Goal: Book appointment/travel/reservation

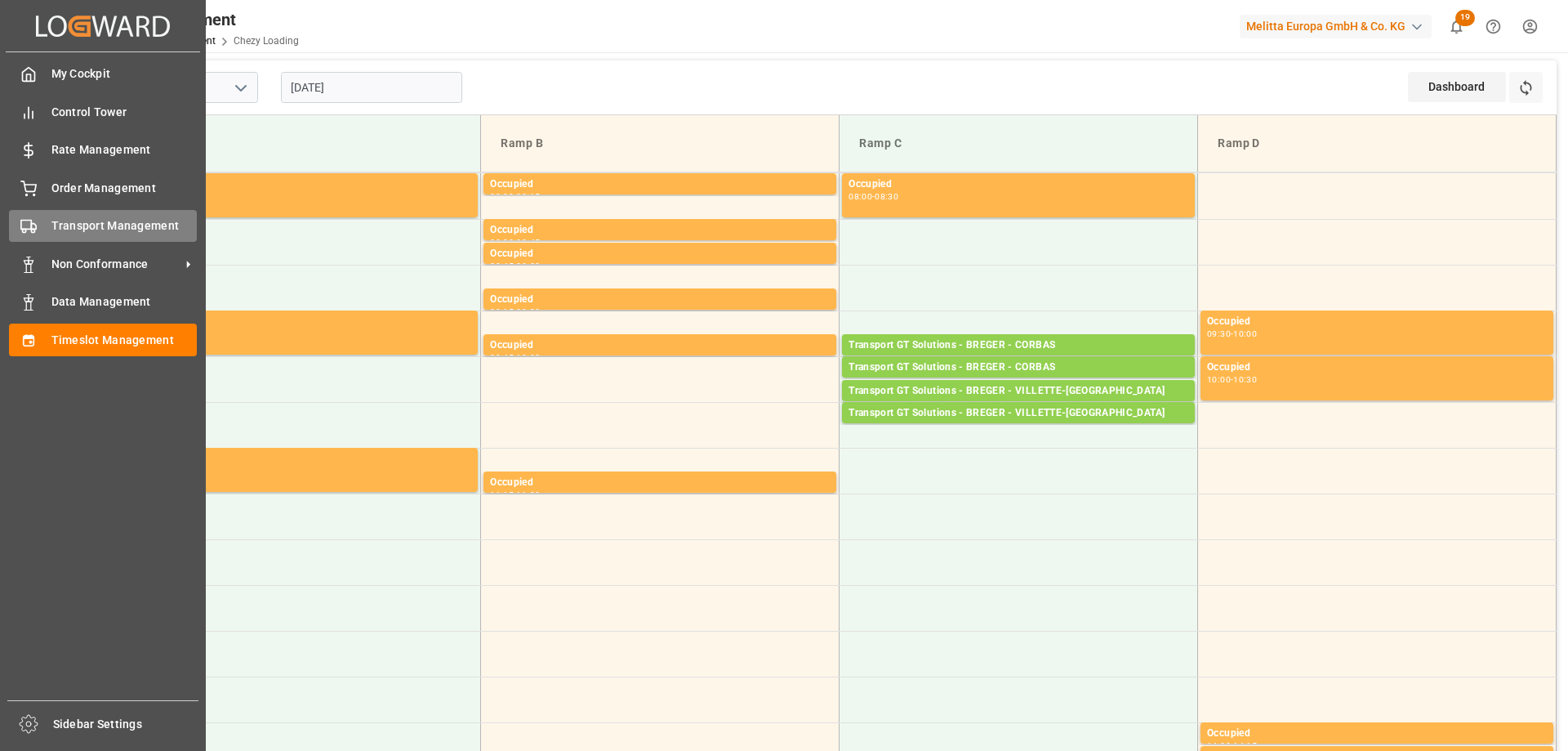
click at [45, 235] on div "Transport Management Transport Management" at bounding box center [103, 225] width 188 height 32
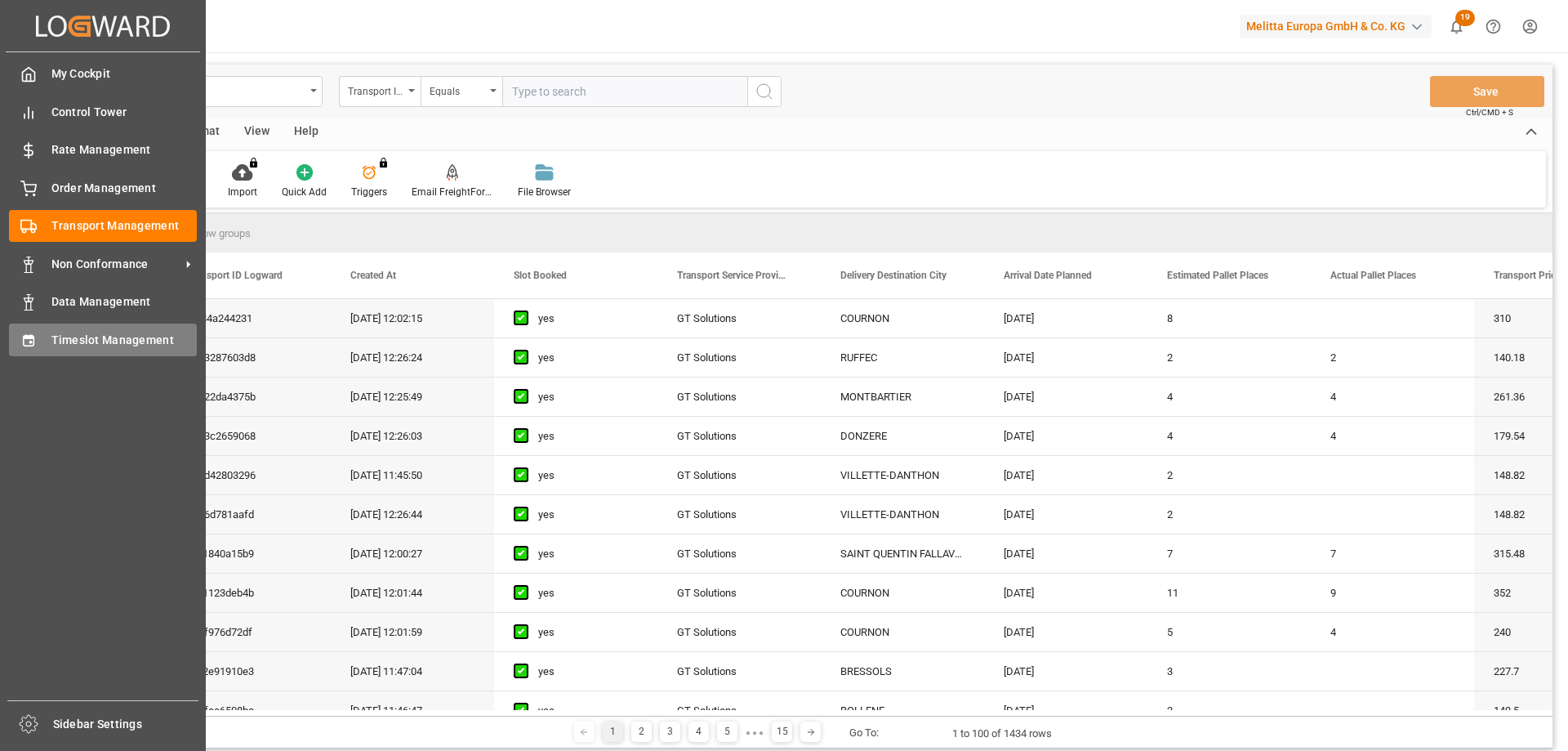
click at [26, 329] on div "Timeslot Management Timeslot Management" at bounding box center [103, 339] width 188 height 32
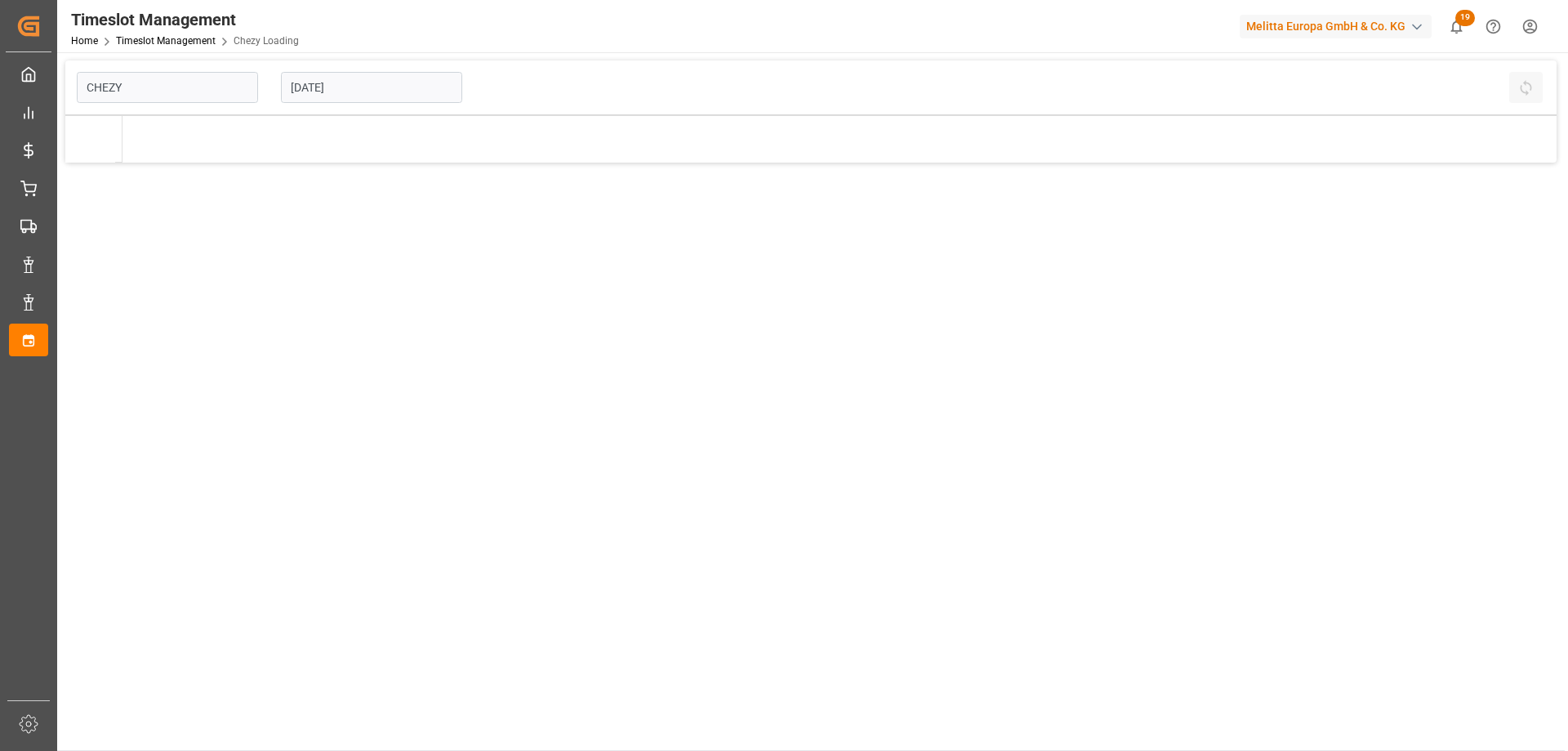
type input "Chezy Loading"
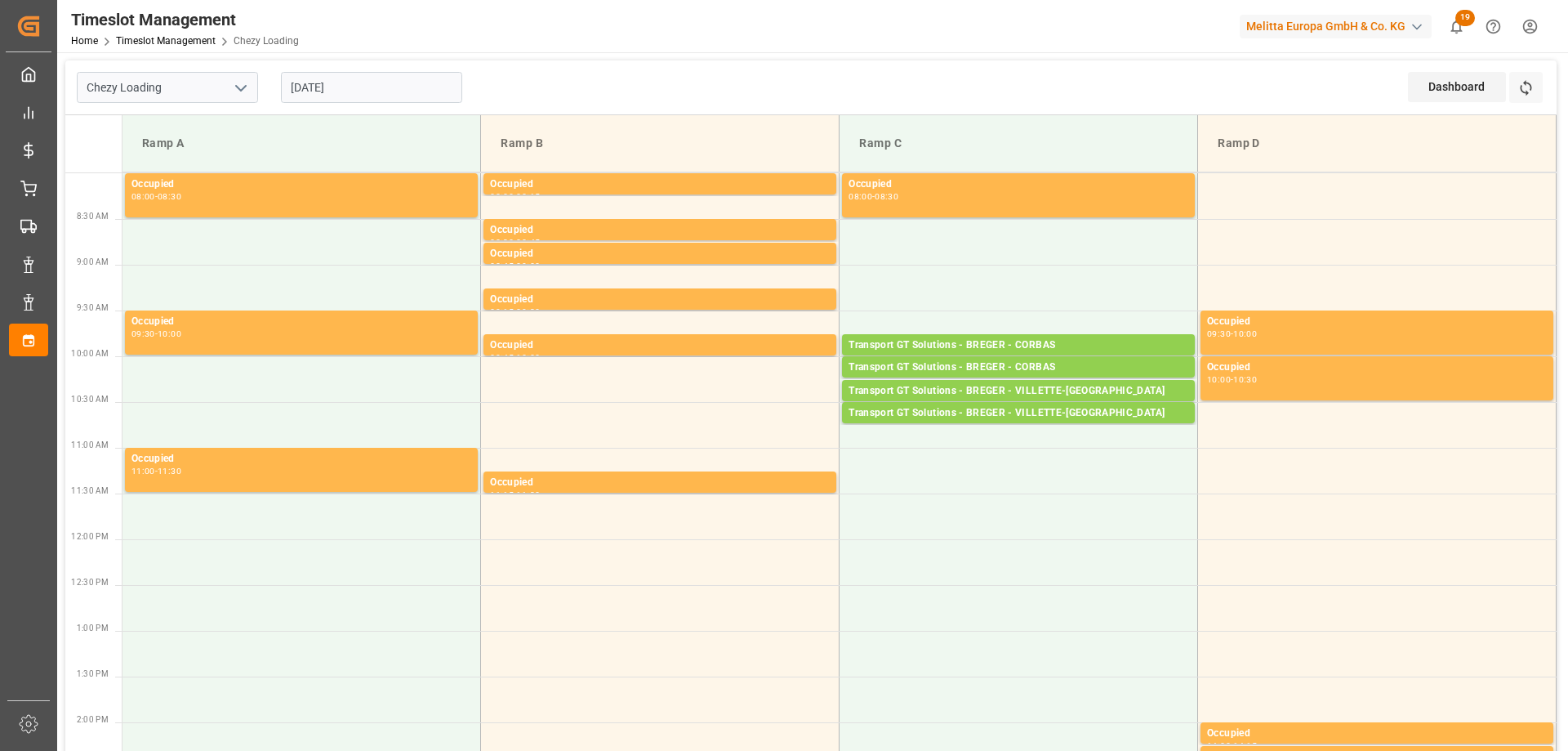
click at [314, 85] on input "[DATE]" at bounding box center [371, 87] width 181 height 31
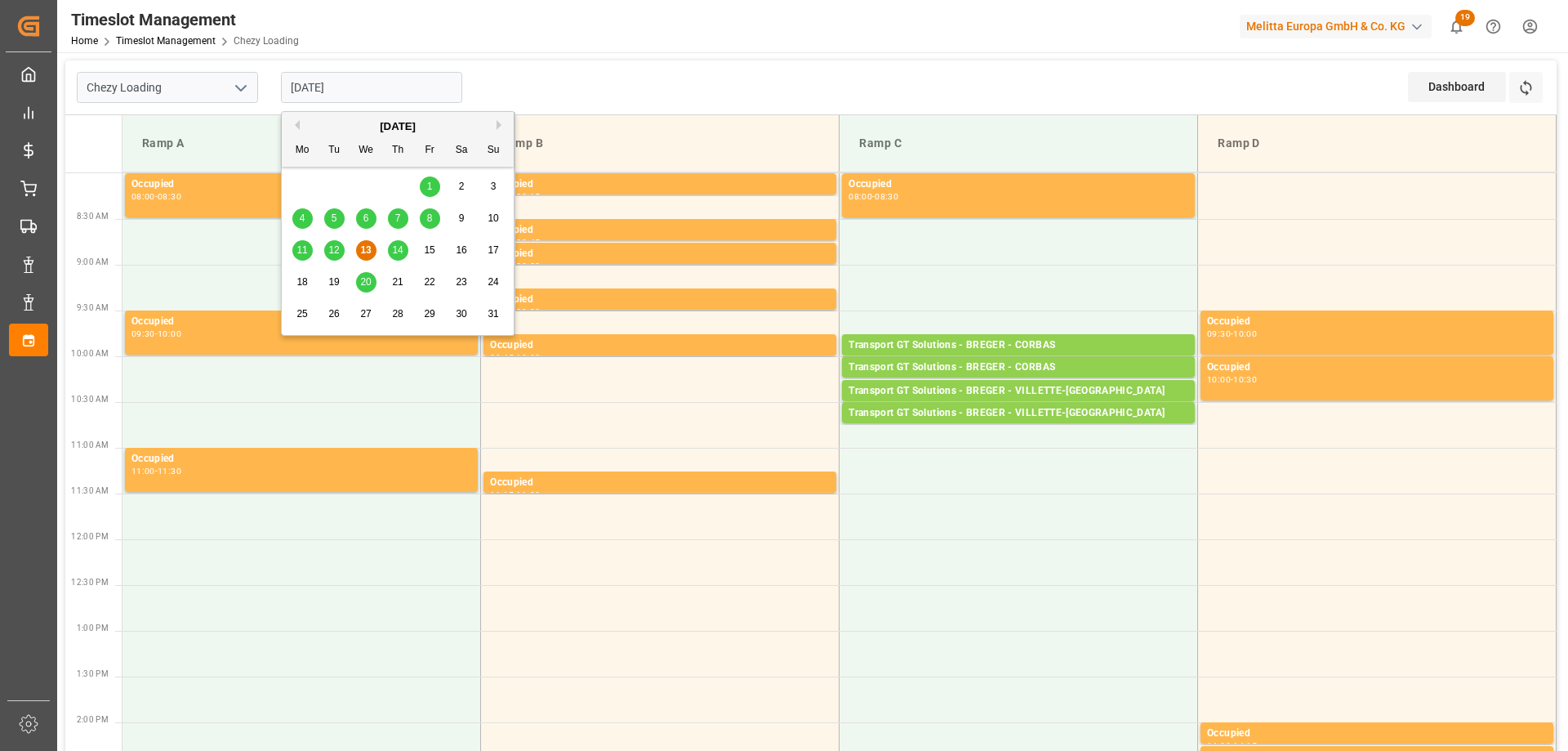
click at [400, 253] on span "14" at bounding box center [397, 250] width 11 height 12
type input "[DATE]"
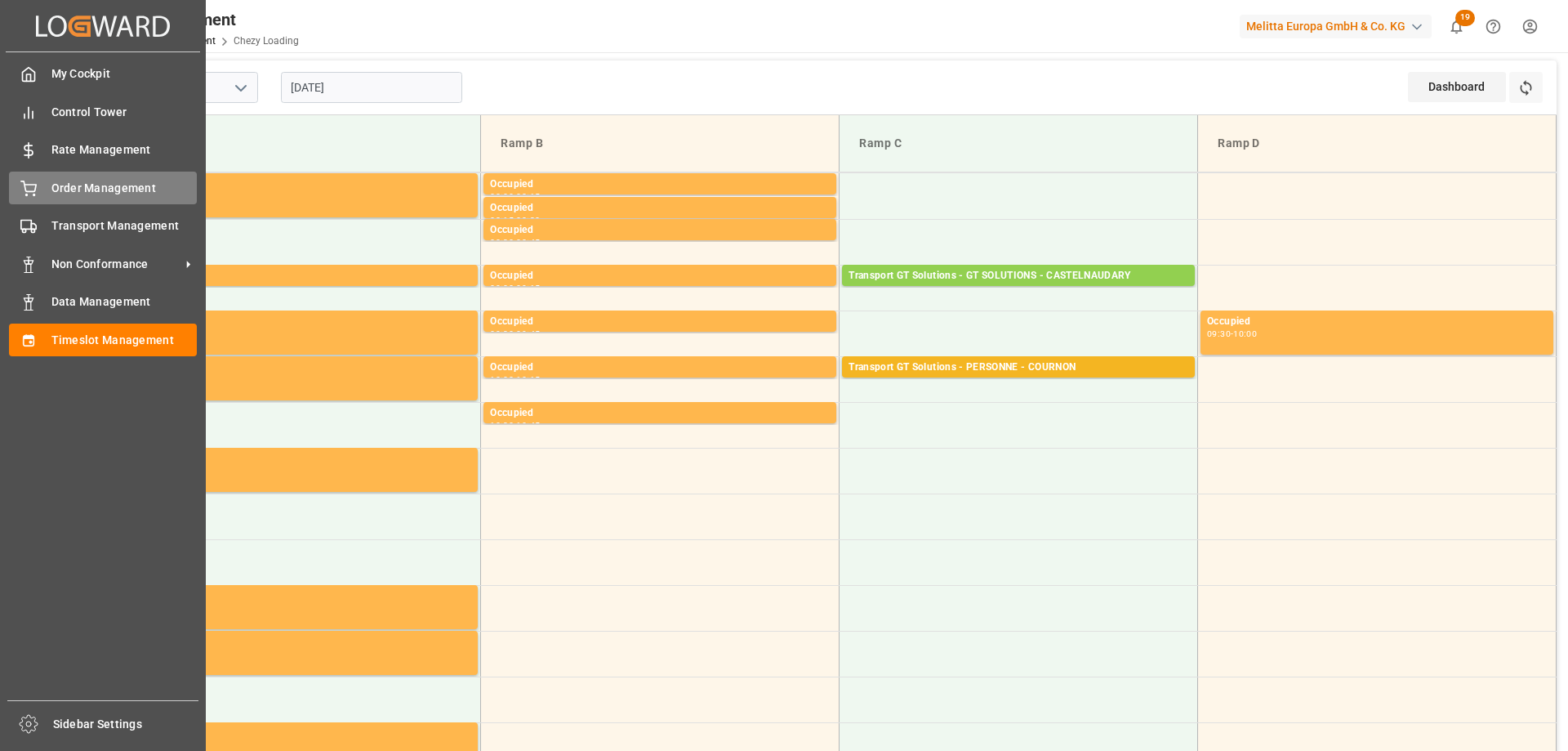
click at [17, 185] on div at bounding box center [23, 188] width 28 height 17
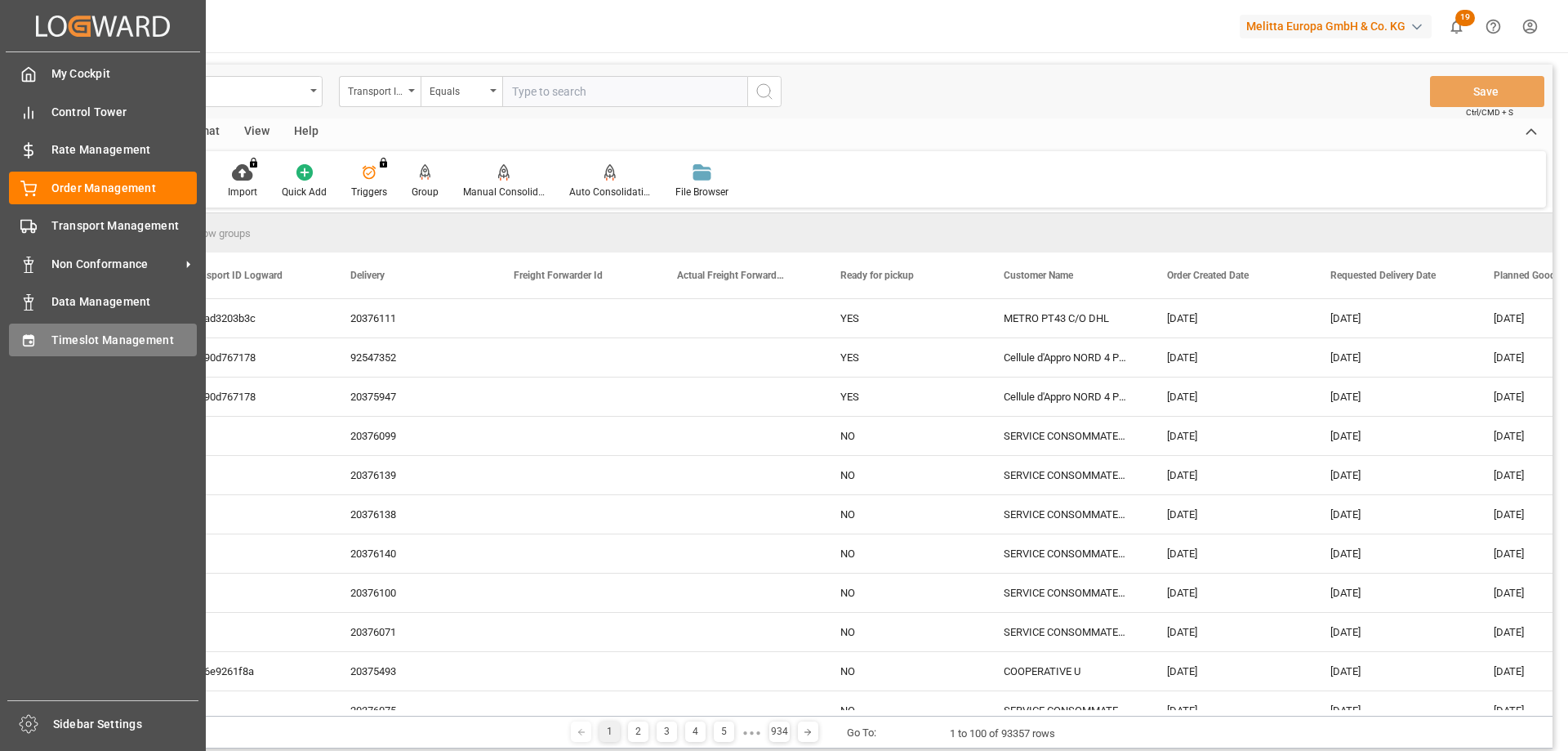
click at [46, 345] on div "Timeslot Management Timeslot Management" at bounding box center [103, 339] width 188 height 32
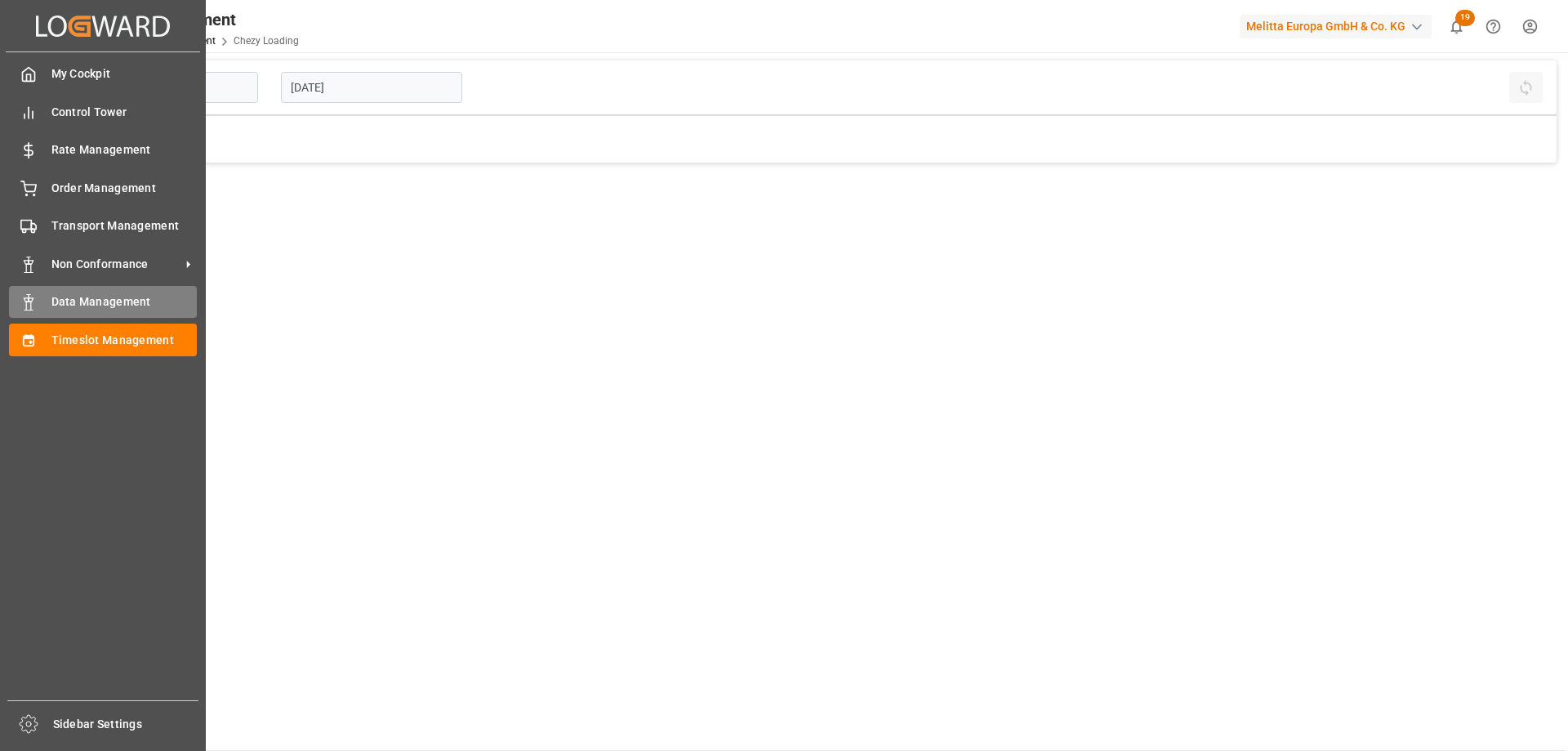
type input "Chezy Loading"
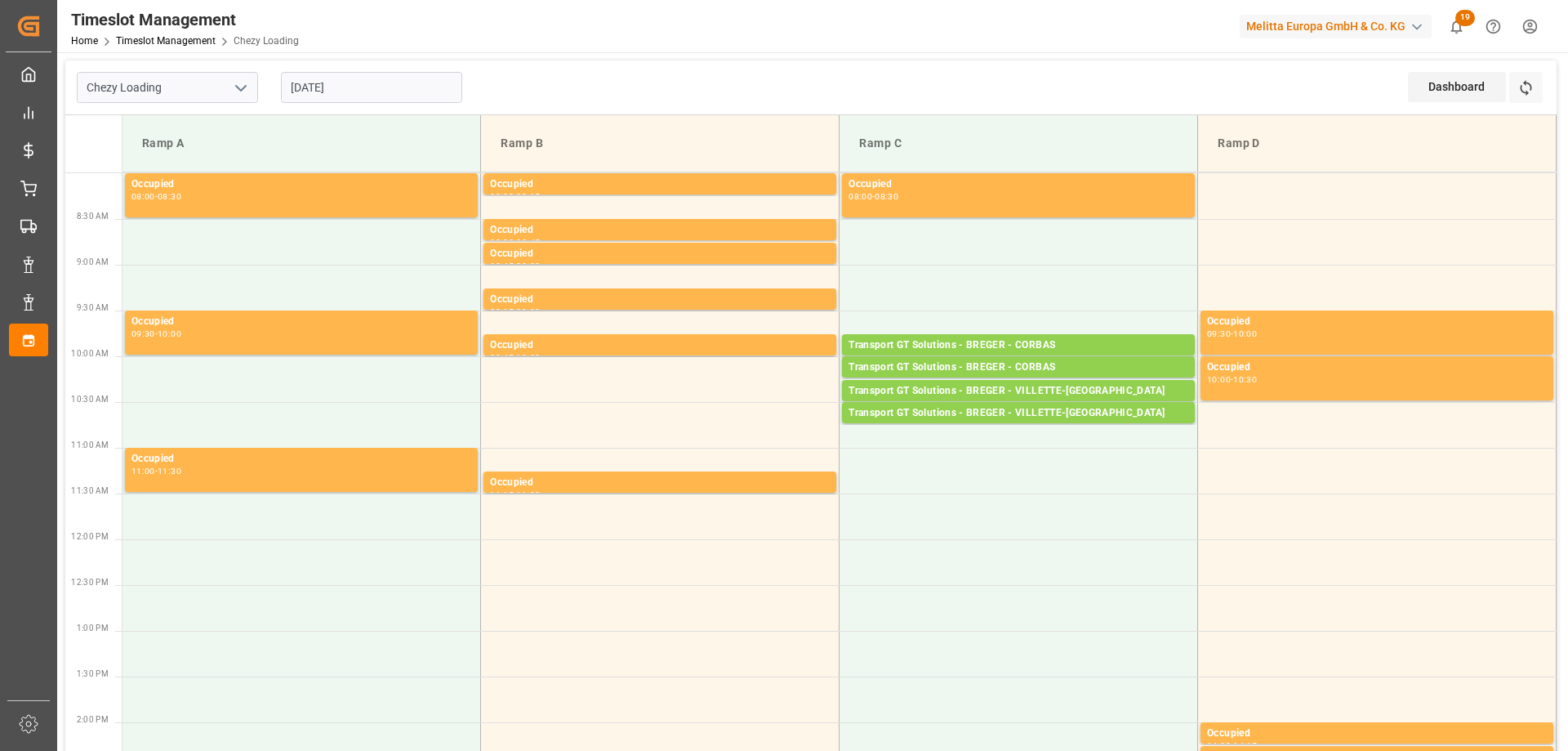
click at [323, 92] on input "[DATE]" at bounding box center [371, 87] width 181 height 31
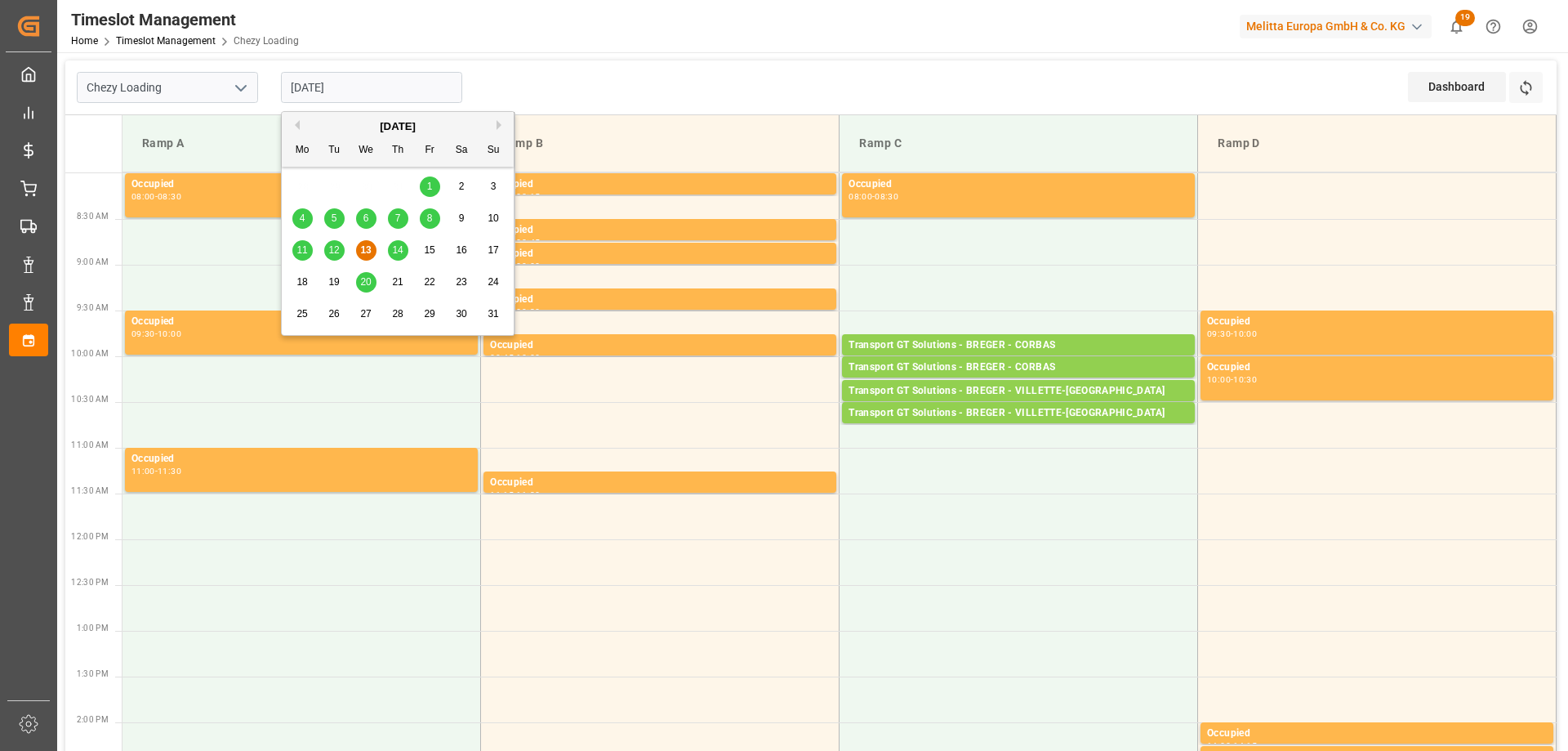
click at [402, 253] on span "14" at bounding box center [397, 250] width 11 height 12
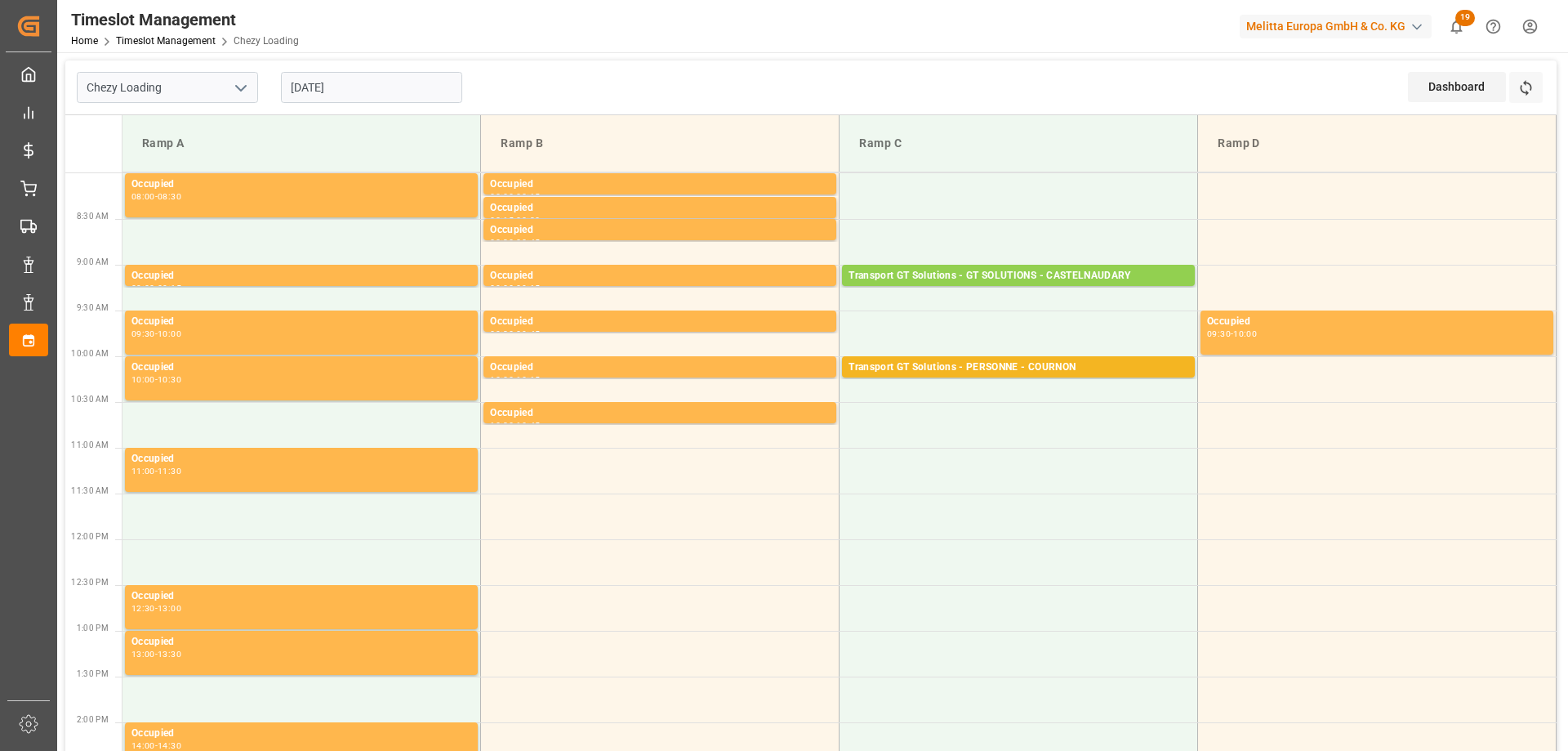
click at [349, 92] on input "[DATE]" at bounding box center [371, 87] width 181 height 31
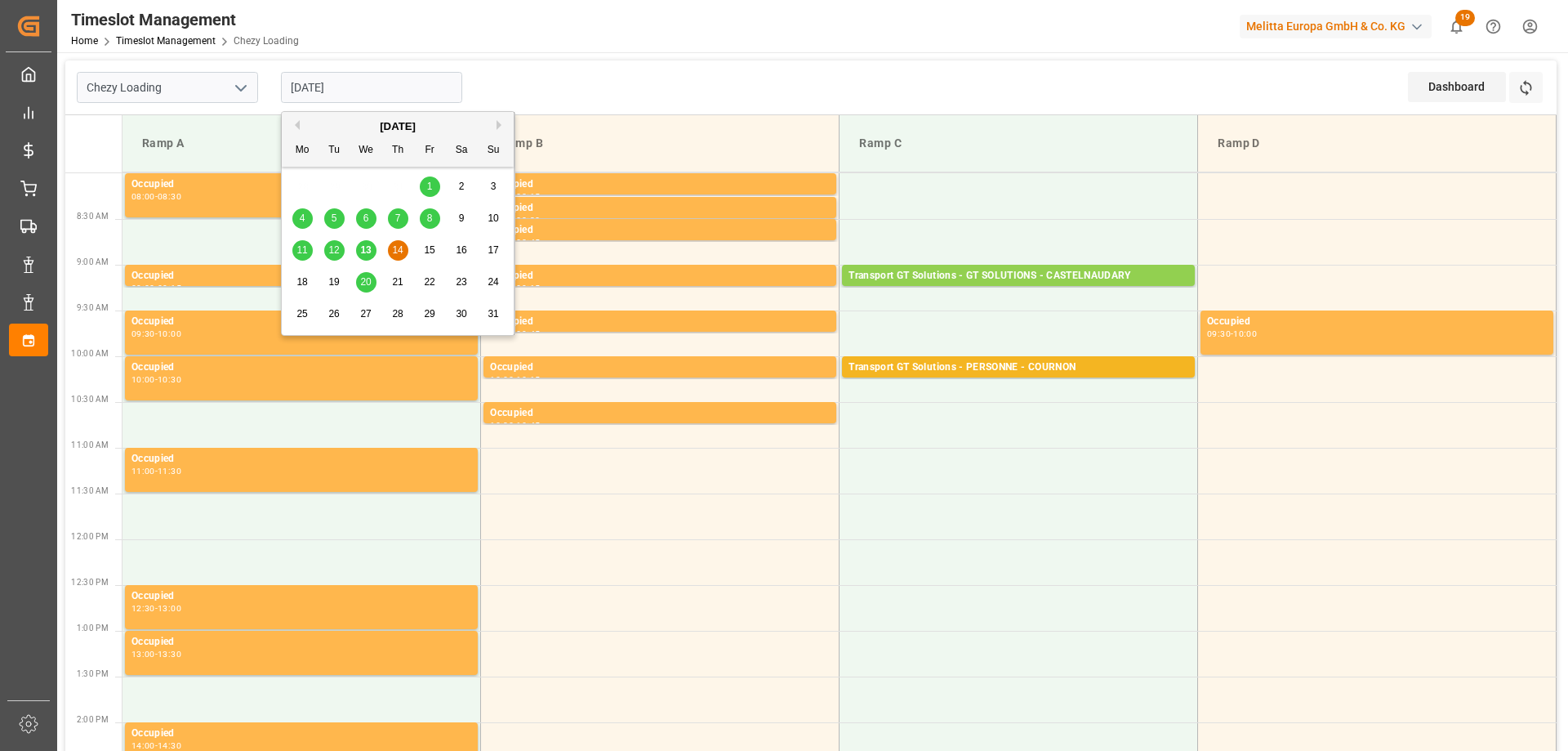
click at [364, 240] on div "13" at bounding box center [366, 250] width 20 height 20
type input "[DATE]"
